Goal: Check status: Check status

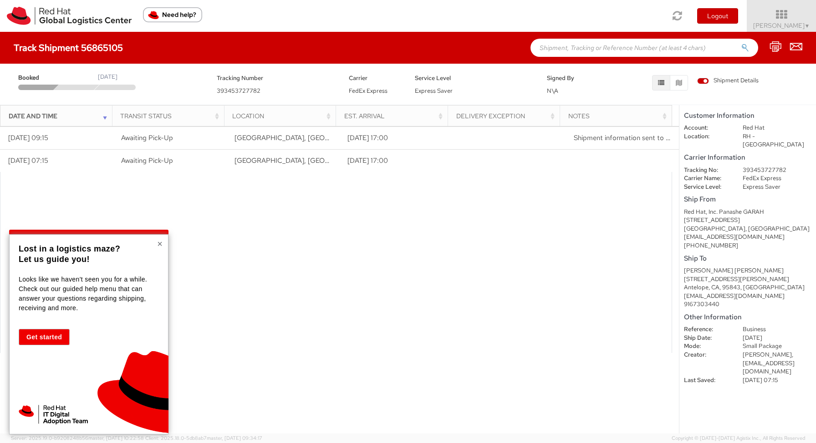
click at [157, 243] on button "×" at bounding box center [159, 243] width 5 height 9
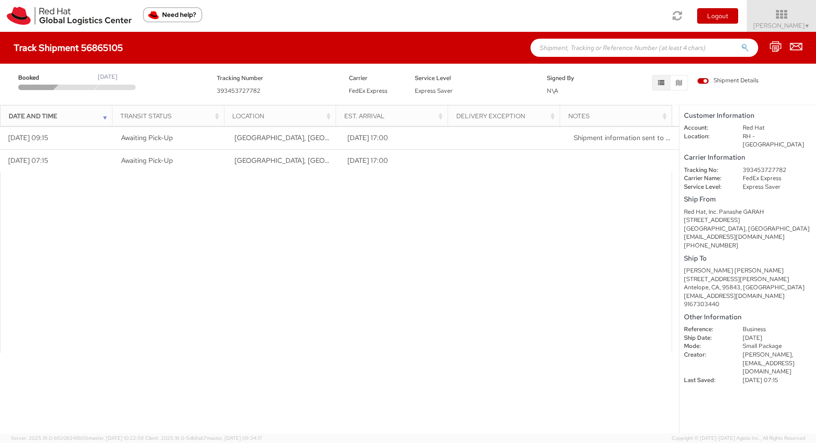
click at [286, 254] on div at bounding box center [336, 262] width 672 height 181
click at [350, 295] on div at bounding box center [336, 262] width 672 height 181
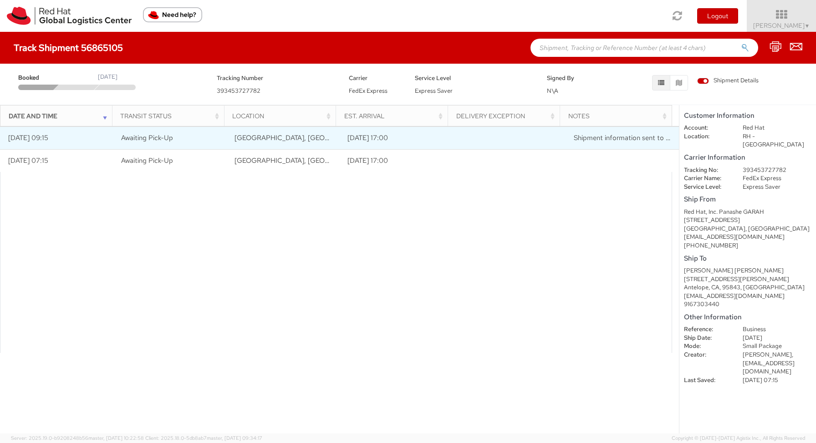
click at [127, 137] on span "Awaiting Pick-Up" at bounding box center [147, 137] width 52 height 9
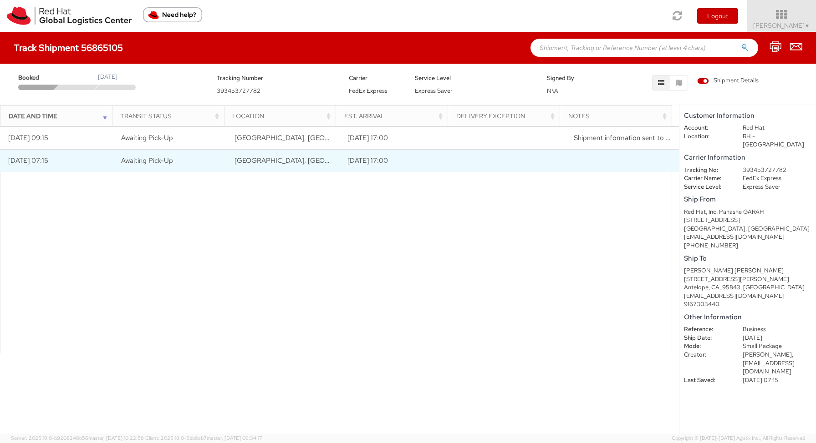
click at [246, 162] on span "RALEIGH, NC, US" at bounding box center [342, 160] width 216 height 9
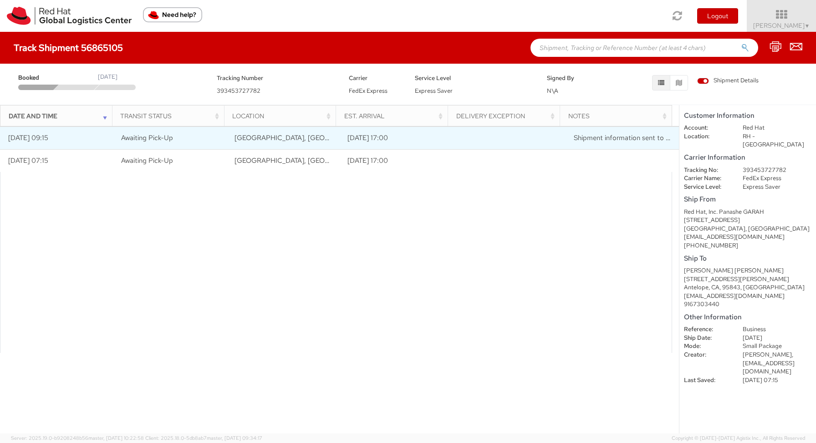
click at [332, 141] on td "RALEIGH, NC, US" at bounding box center [282, 138] width 113 height 23
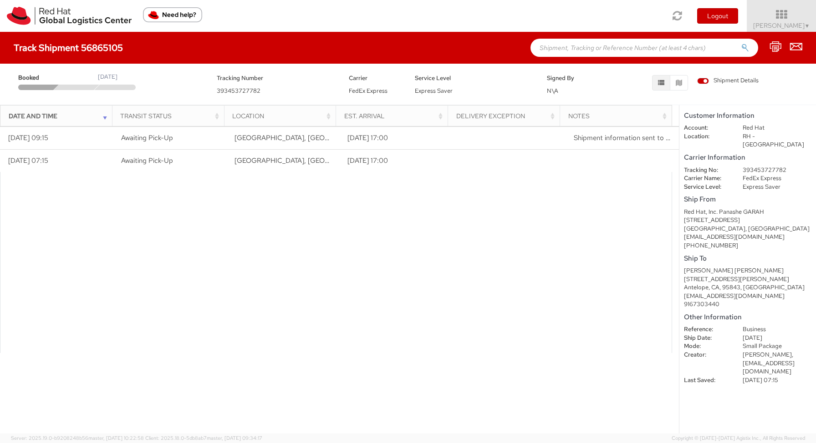
click at [551, 231] on div at bounding box center [336, 262] width 672 height 181
click at [796, 21] on span "Erik Clarizio ▼" at bounding box center [781, 25] width 57 height 8
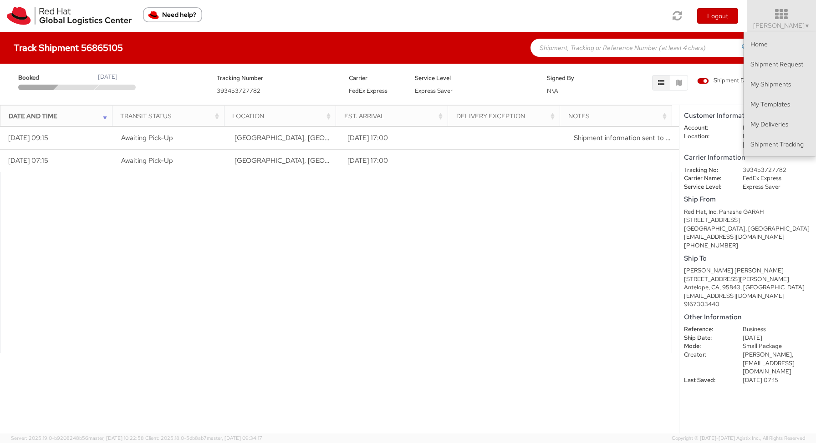
click at [795, 16] on icon at bounding box center [781, 14] width 80 height 13
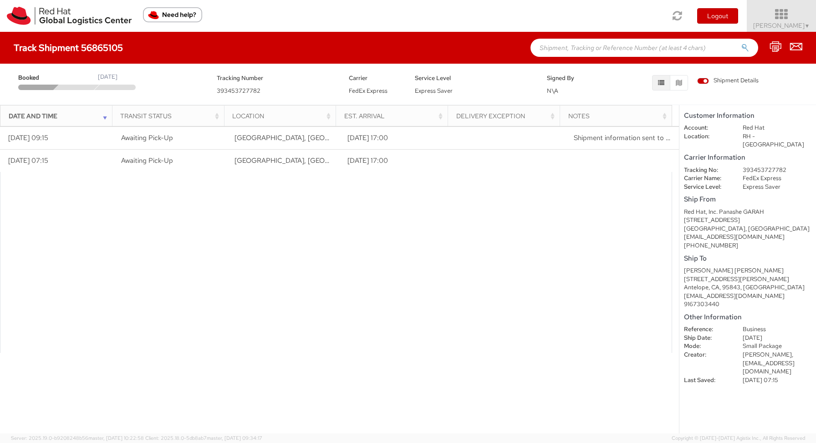
click at [795, 16] on icon at bounding box center [781, 14] width 80 height 13
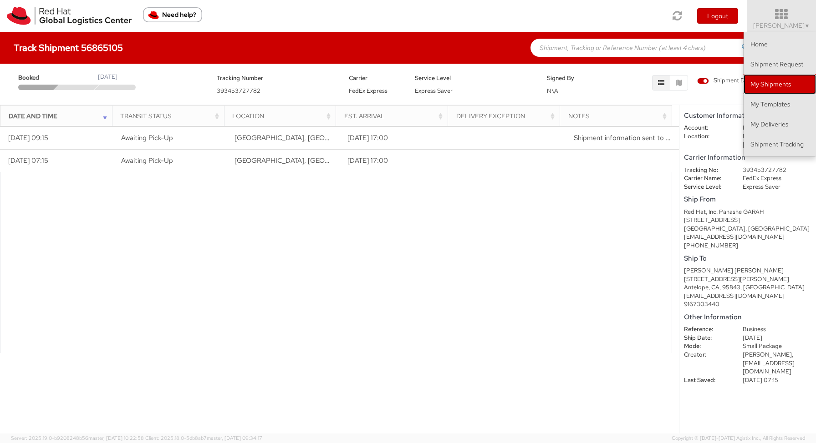
click at [786, 86] on link "My Shipments" at bounding box center [779, 84] width 72 height 20
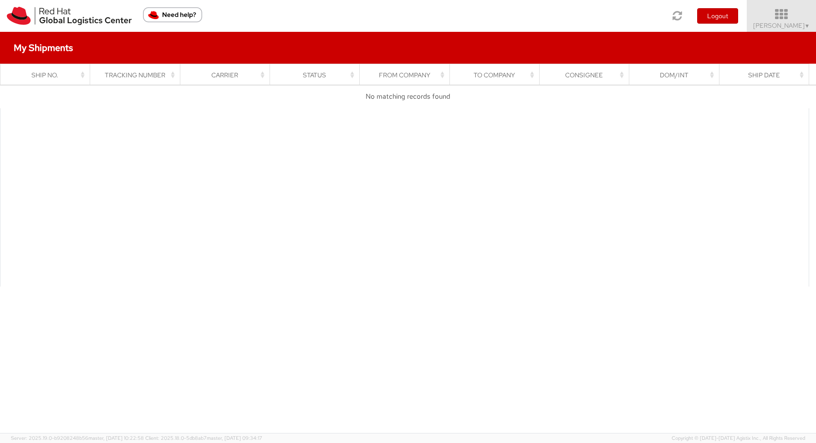
click at [783, 19] on icon at bounding box center [781, 14] width 80 height 13
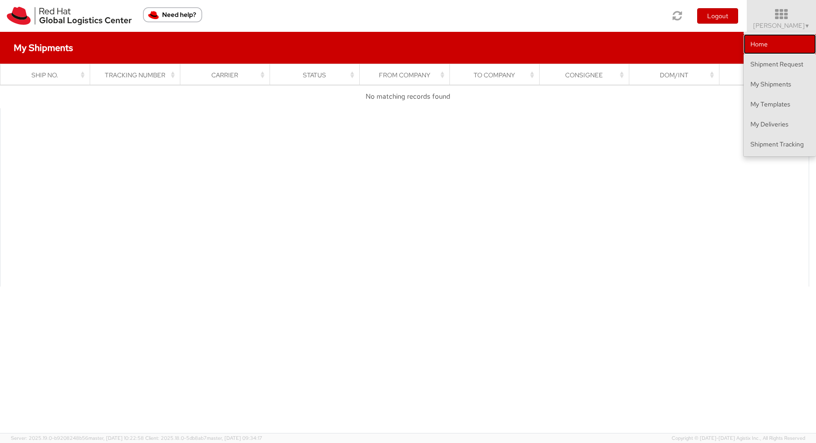
click at [783, 46] on link "Home" at bounding box center [779, 44] width 72 height 20
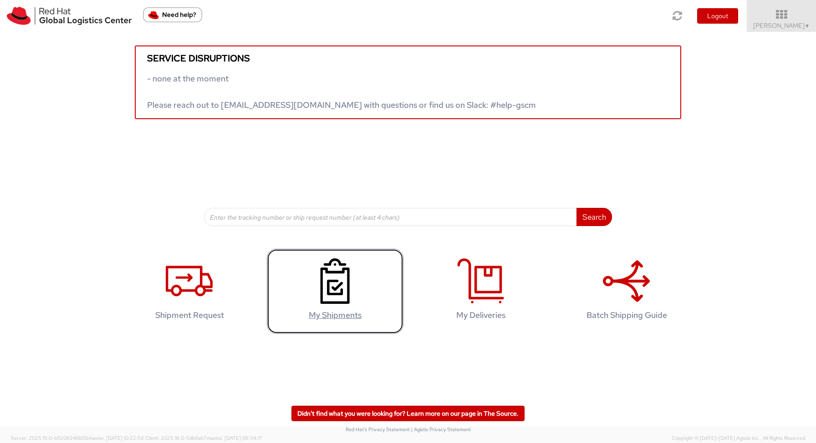
click at [323, 285] on icon at bounding box center [334, 282] width 47 height 46
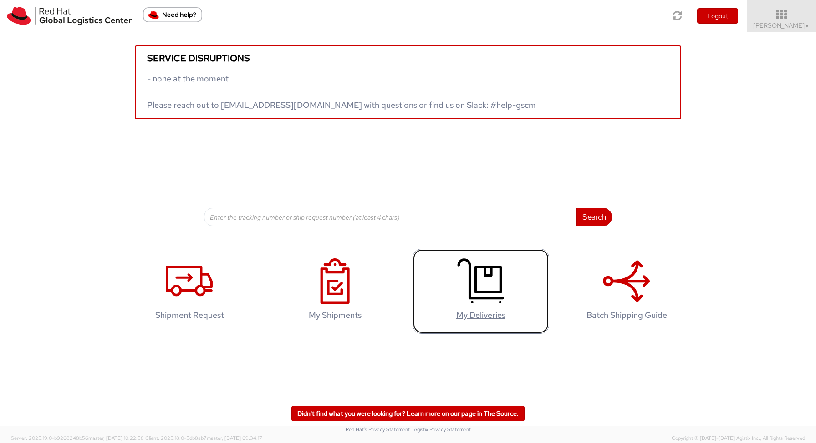
click at [482, 294] on icon at bounding box center [480, 282] width 47 height 46
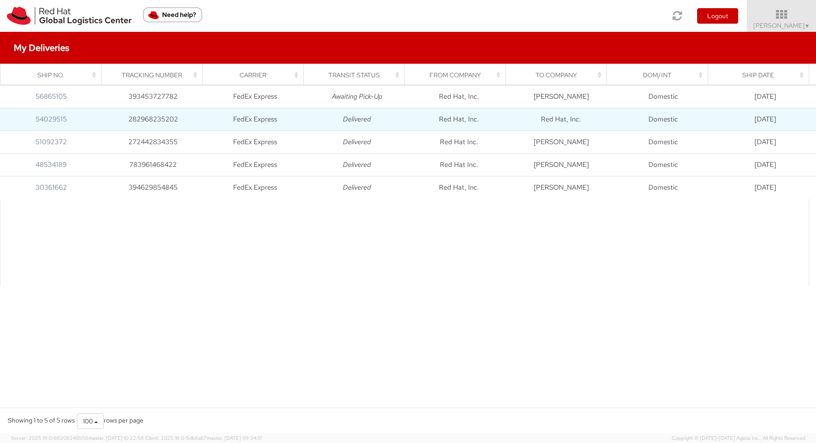
click at [366, 121] on icon "Delivered" at bounding box center [357, 119] width 28 height 9
click at [55, 120] on link "54029515" at bounding box center [50, 119] width 31 height 9
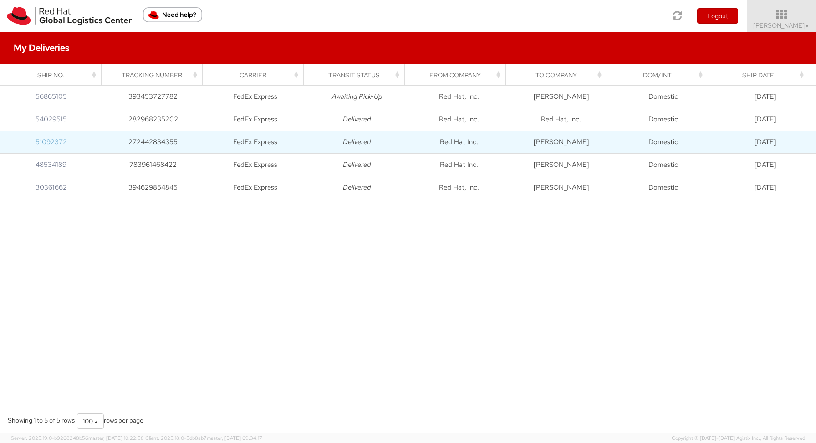
click at [58, 144] on link "51092372" at bounding box center [50, 141] width 31 height 9
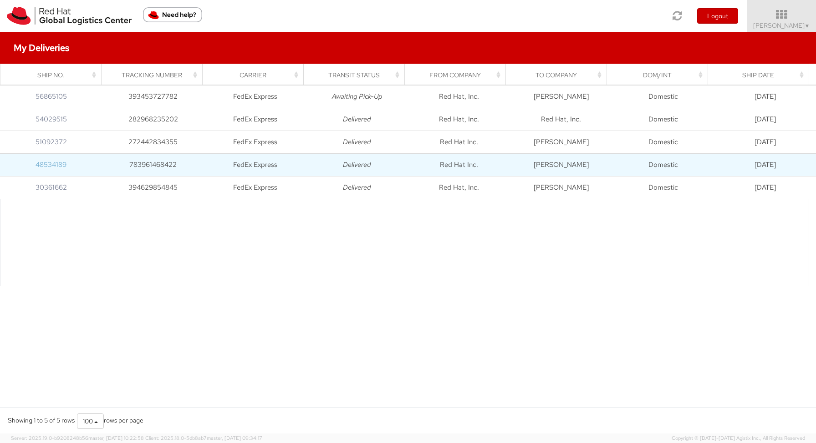
click at [51, 162] on link "48534189" at bounding box center [50, 164] width 31 height 9
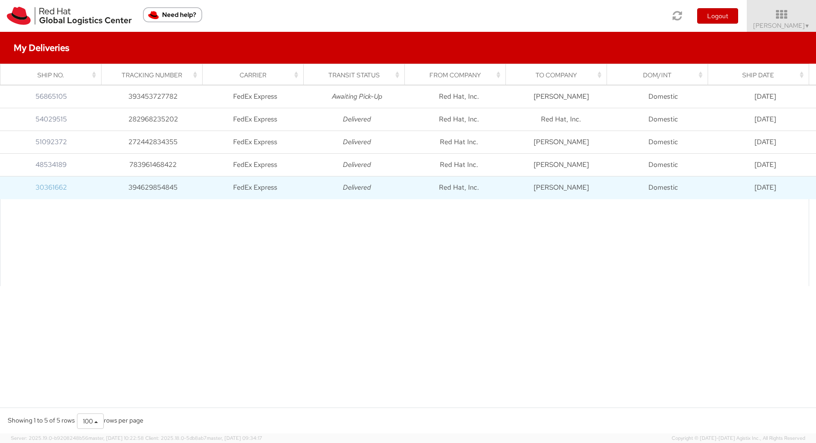
click at [51, 189] on link "30361662" at bounding box center [50, 187] width 31 height 9
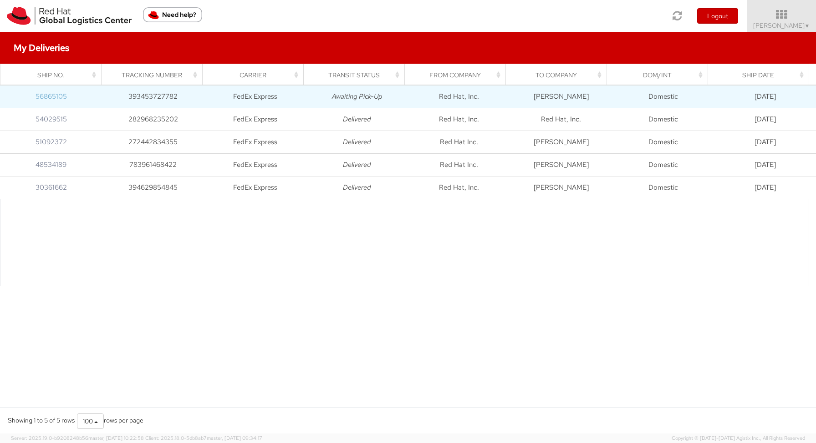
click at [59, 95] on link "56865105" at bounding box center [50, 96] width 31 height 9
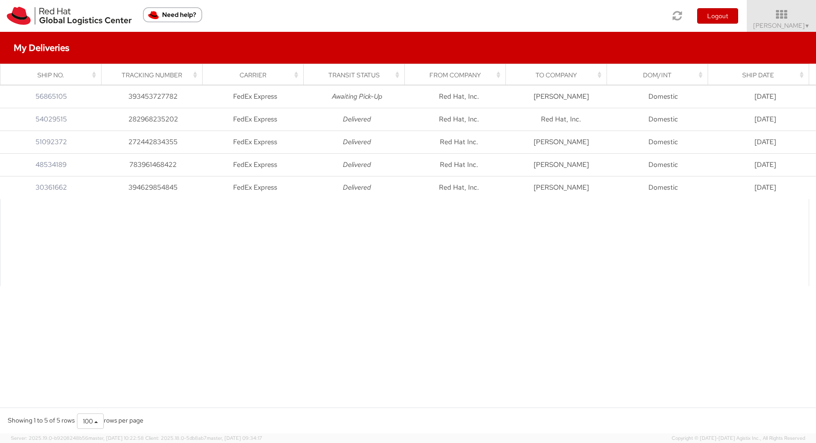
click at [348, 316] on div "Loading, please wait Ship No. Tracking Number Carrier Transit Status From Compa…" at bounding box center [408, 246] width 816 height 323
click at [369, 15] on div "Toggle navigation Logout Erik Clarizio ▼ Home Shipment Request My Shipments My …" at bounding box center [408, 16] width 816 height 32
